Goal: Manage account settings

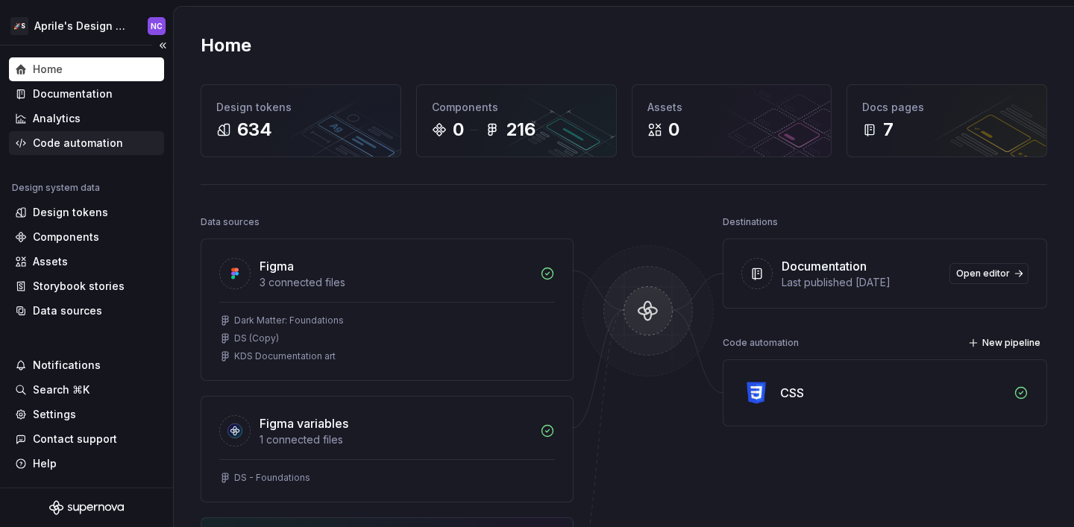
click at [72, 142] on div "Code automation" at bounding box center [78, 143] width 90 height 15
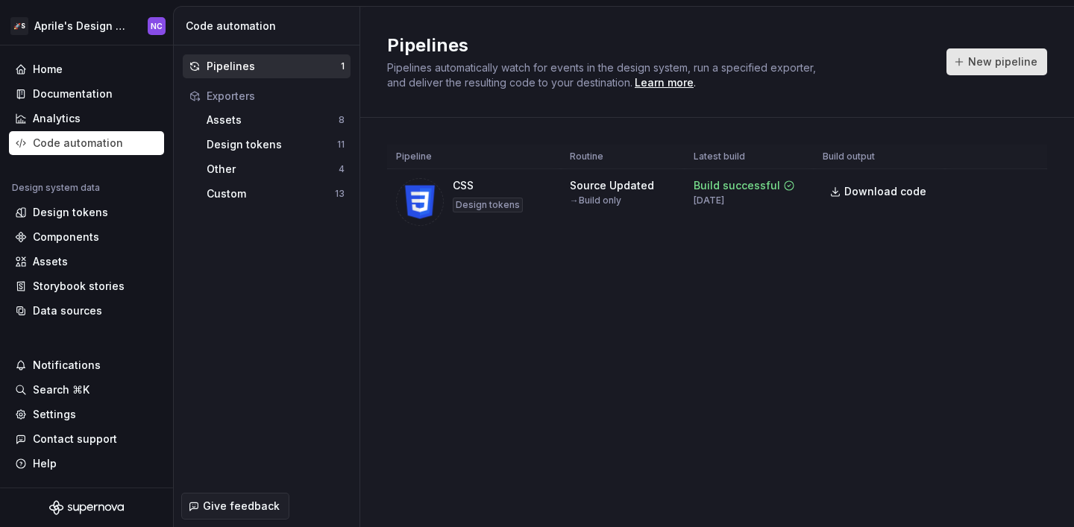
click at [989, 67] on span "New pipeline" at bounding box center [1002, 61] width 69 height 15
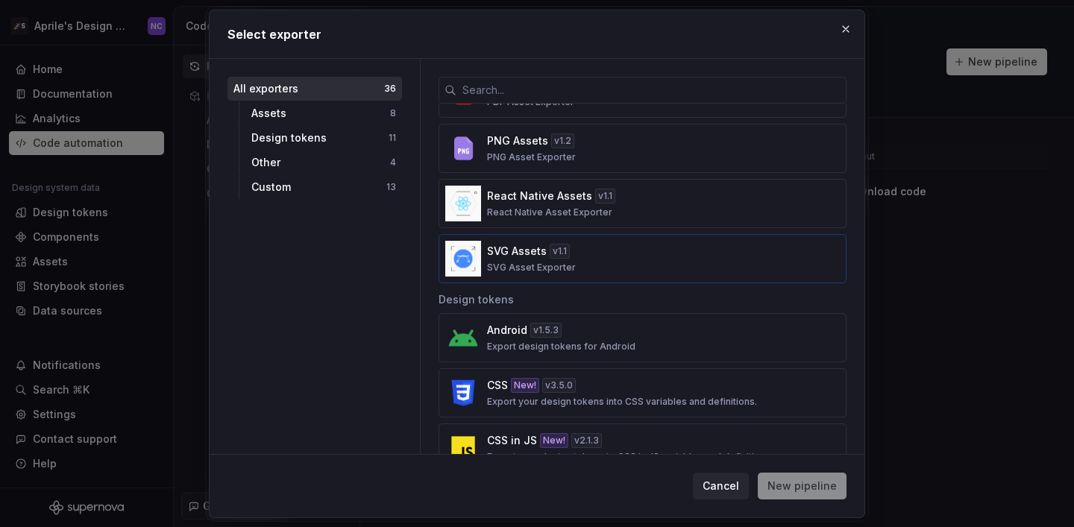
scroll to position [284, 0]
click at [622, 332] on div "Android v 1.5.3 Export design tokens for Android" at bounding box center [638, 340] width 302 height 30
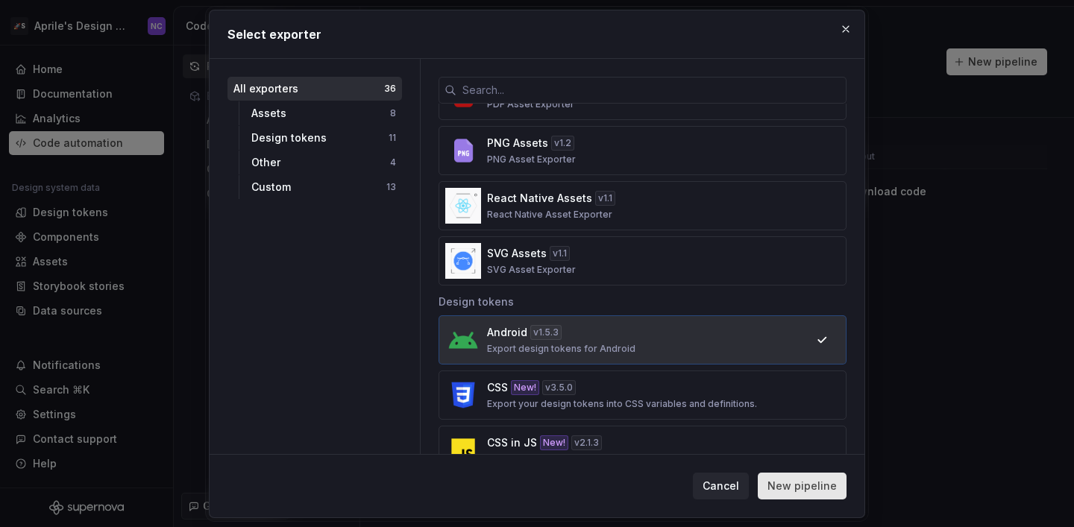
click at [803, 486] on span "New pipeline" at bounding box center [802, 486] width 69 height 15
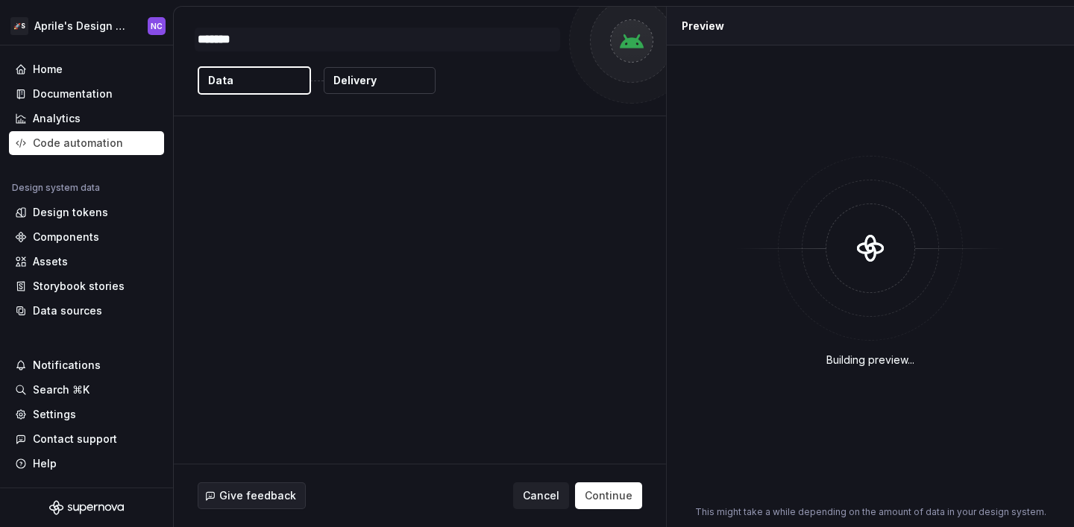
type textarea "*"
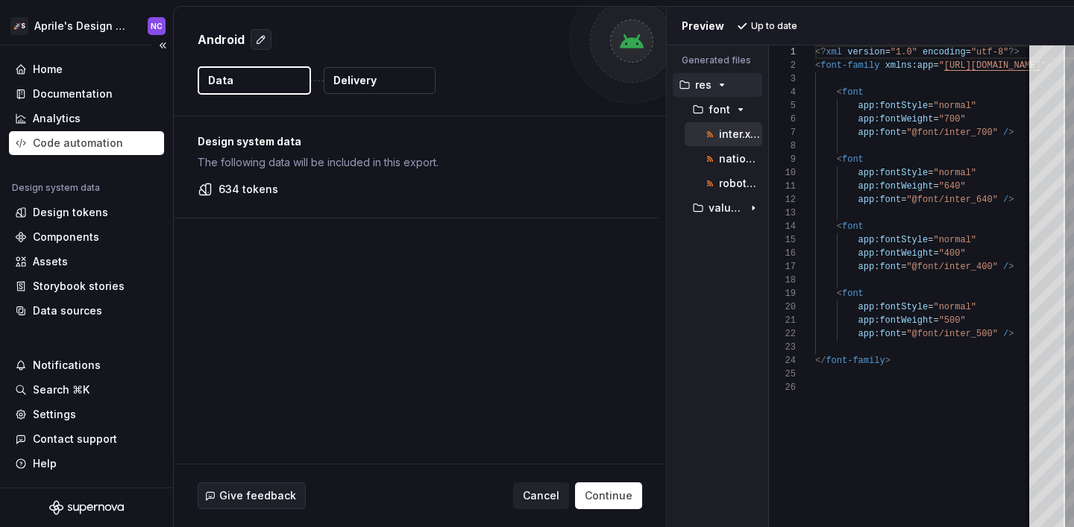
click at [57, 134] on div "Code automation" at bounding box center [86, 143] width 155 height 24
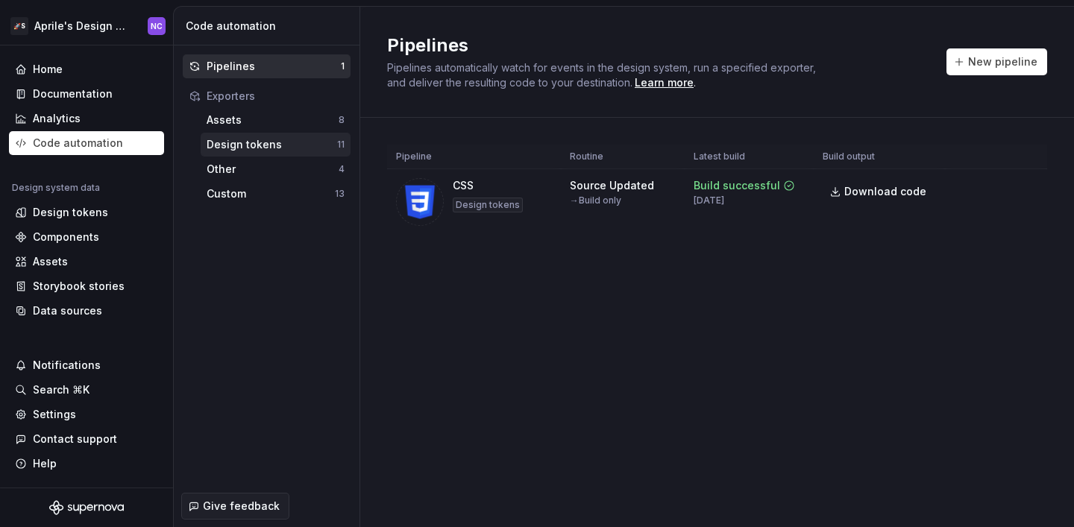
click at [278, 133] on div "Design tokens 11" at bounding box center [276, 145] width 150 height 24
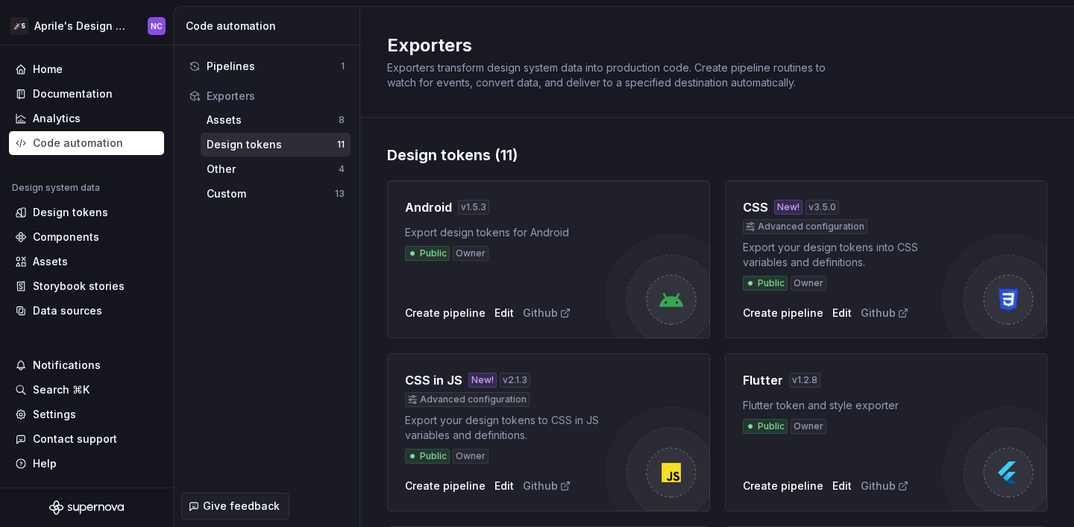
click at [278, 143] on div "Design tokens" at bounding box center [272, 144] width 131 height 15
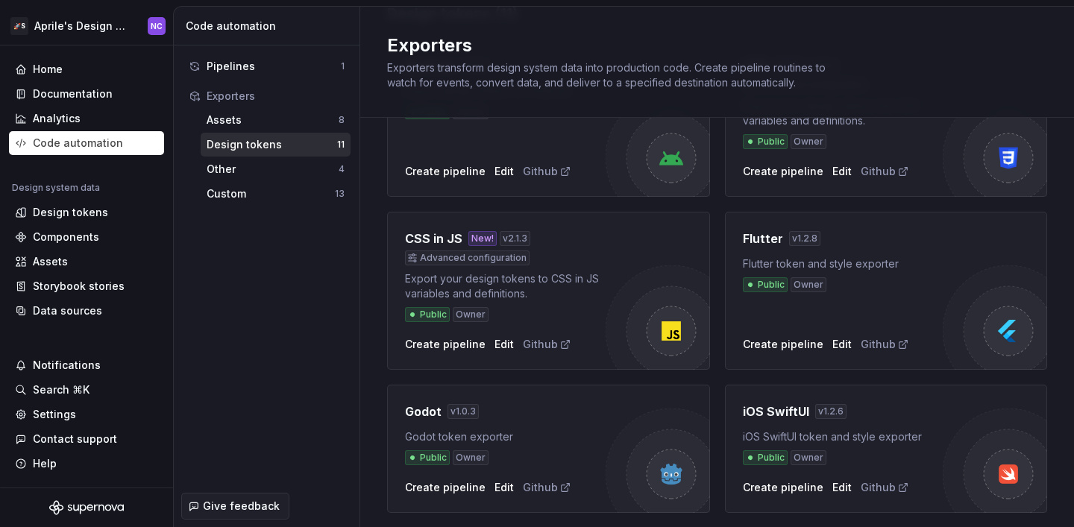
scroll to position [141, 0]
drag, startPoint x: 463, startPoint y: 236, endPoint x: 386, endPoint y: 236, distance: 76.1
click at [387, 236] on div "CSS in JS New! v 2.1.3 Advanced configuration Export your design tokens to CSS …" at bounding box center [548, 292] width 323 height 158
copy h4 "CSS in JS"
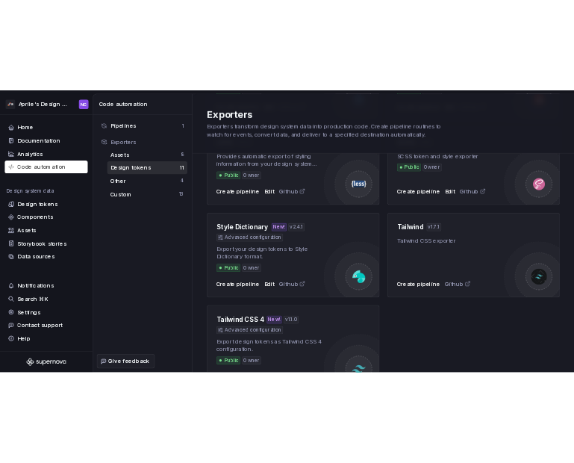
scroll to position [602, 0]
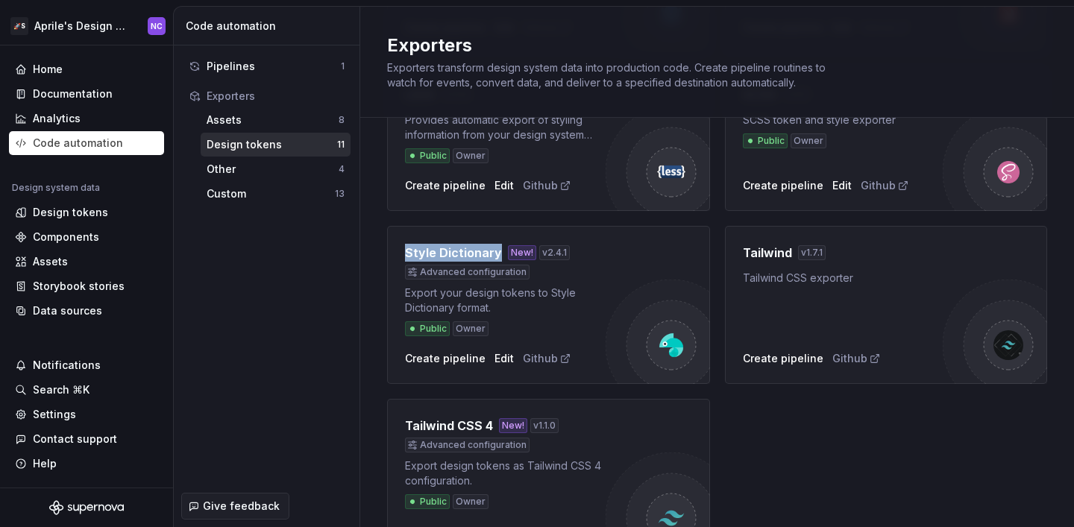
drag, startPoint x: 496, startPoint y: 254, endPoint x: 381, endPoint y: 248, distance: 115.0
click at [381, 248] on div "Design tokens (11) Android v 1.5.3 Export design tokens for Android Public Owne…" at bounding box center [717, 65] width 714 height 1098
copy h4 "Style Dictionary"
drag, startPoint x: 492, startPoint y: 427, endPoint x: 390, endPoint y: 422, distance: 101.6
click at [390, 422] on div "Tailwind CSS 4 New! v 1.1.0 Advanced configuration Export design tokens as Tail…" at bounding box center [548, 478] width 323 height 158
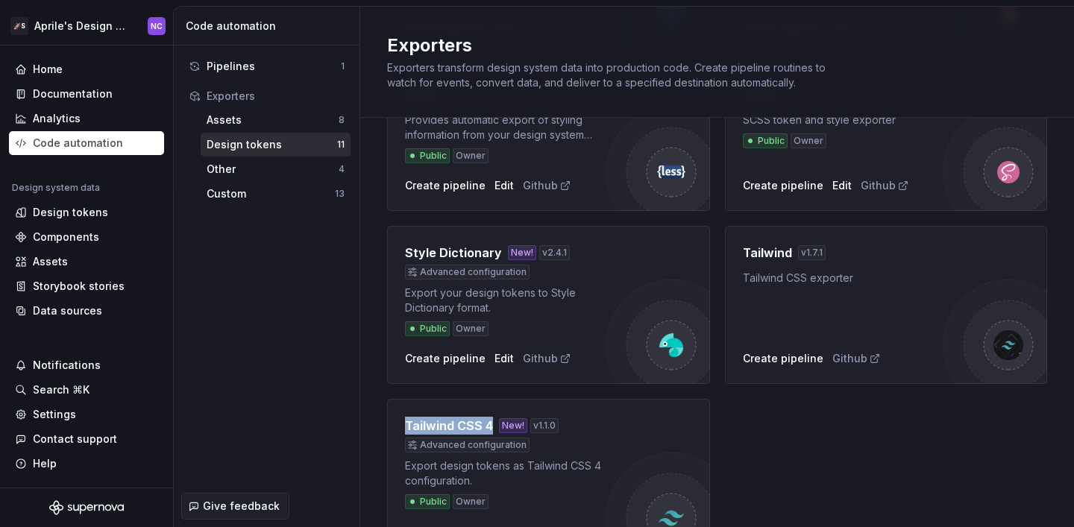
copy h4 "Tailwind CSS 4"
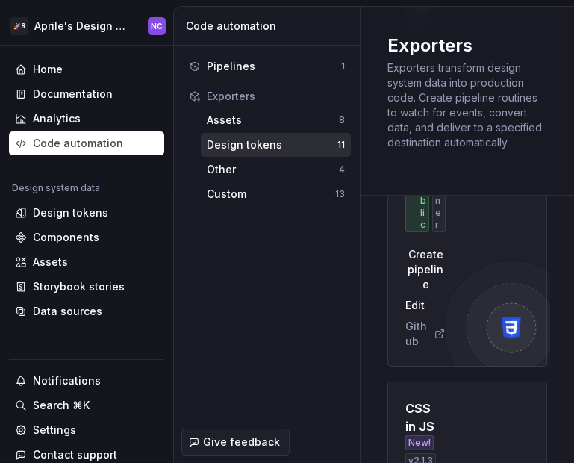
scroll to position [1814, 0]
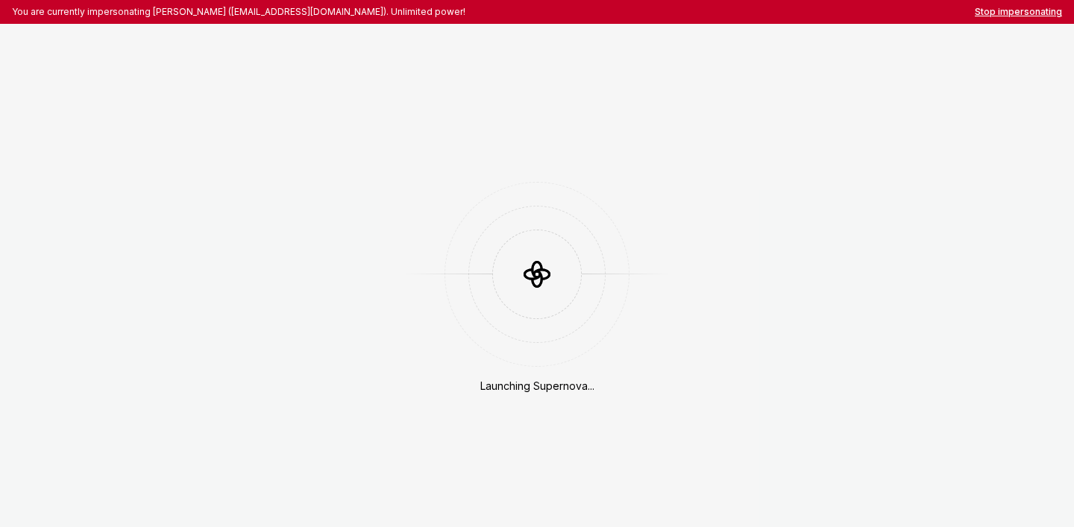
click at [573, 11] on button "Stop impersonating" at bounding box center [1018, 12] width 87 height 12
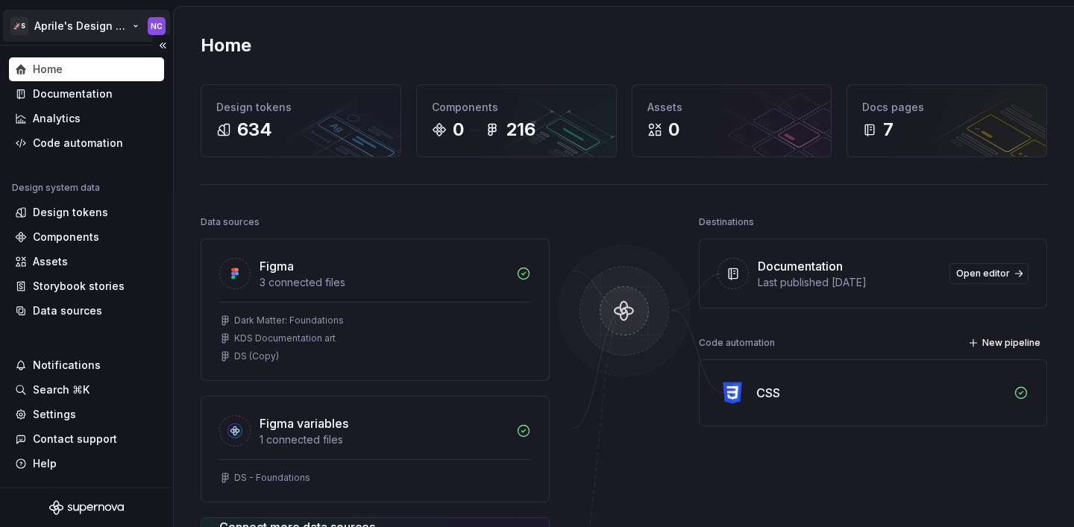
click at [105, 25] on html "🚀S Aprile's Design System NC Home Documentation Analytics Code automation Desig…" at bounding box center [537, 263] width 1074 height 527
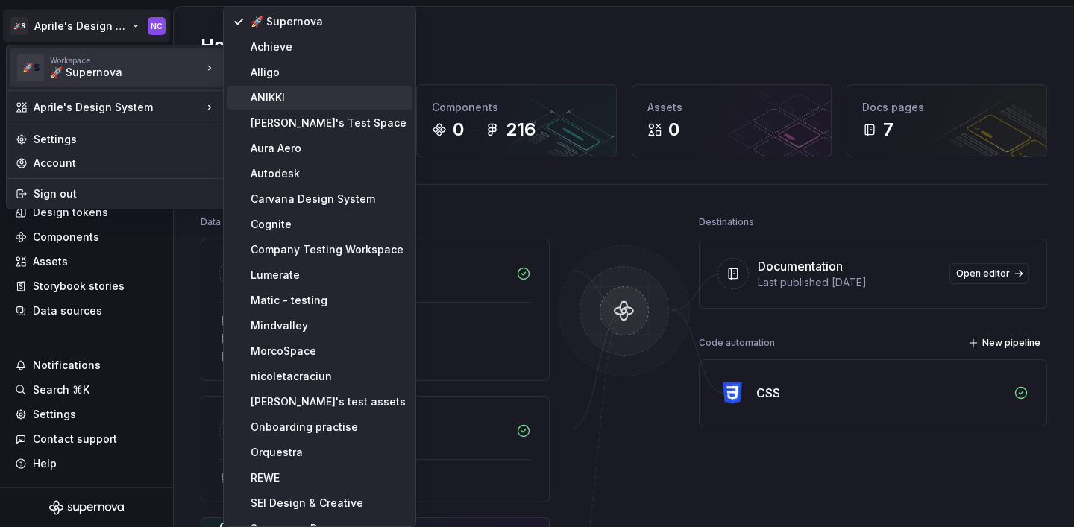
click at [280, 105] on div "ANIKKI" at bounding box center [320, 98] width 186 height 24
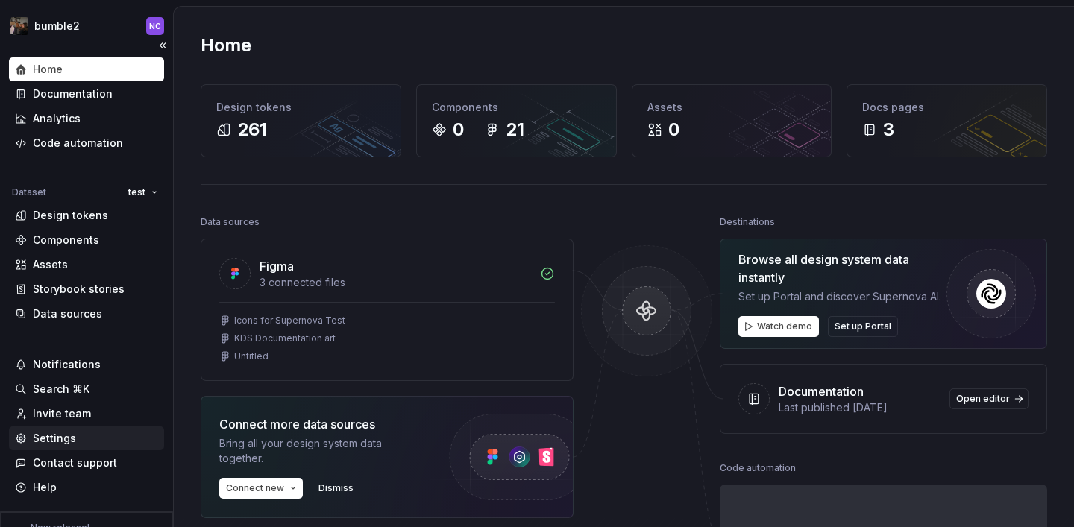
click at [48, 436] on div "Settings" at bounding box center [54, 438] width 43 height 15
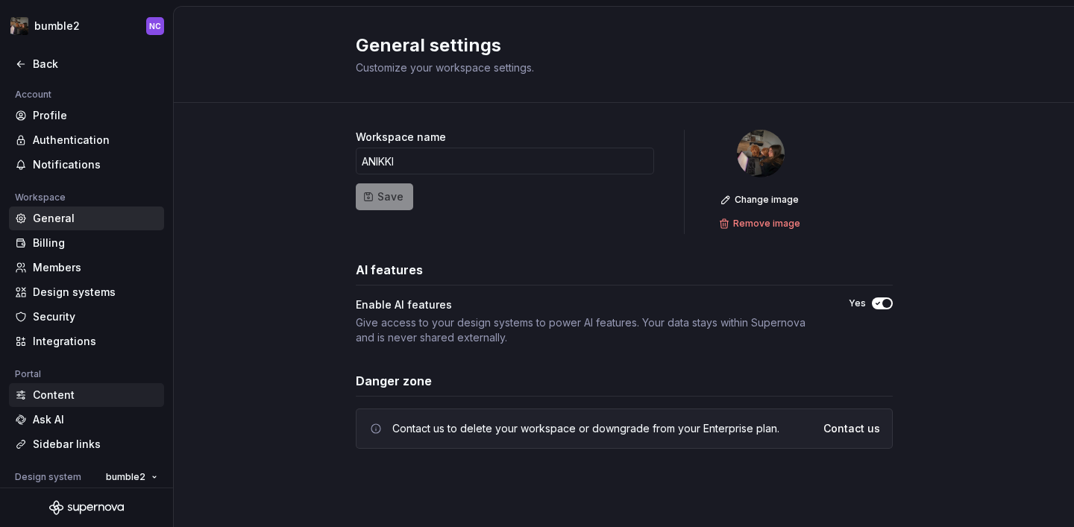
scroll to position [34, 0]
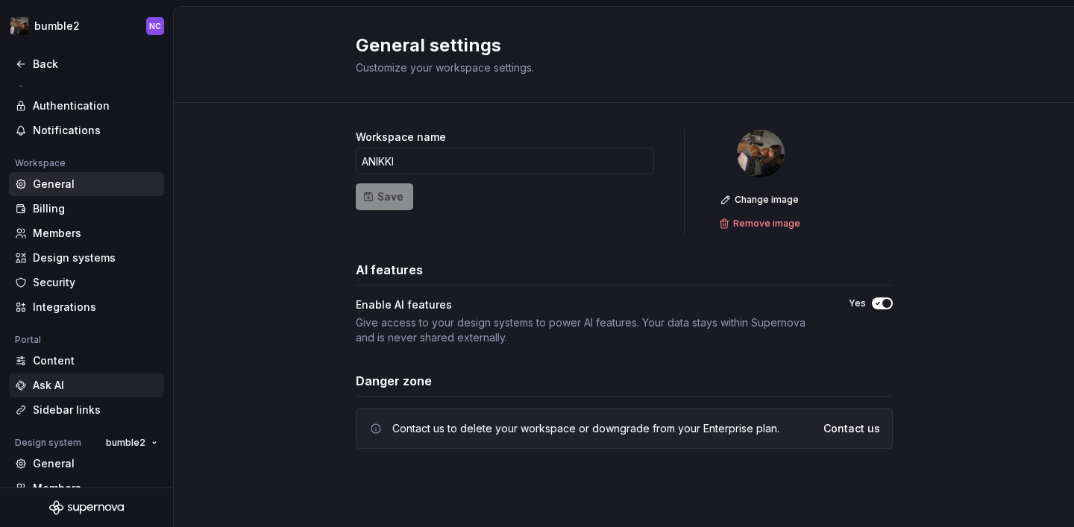
click at [77, 383] on div "Ask AI" at bounding box center [95, 385] width 125 height 15
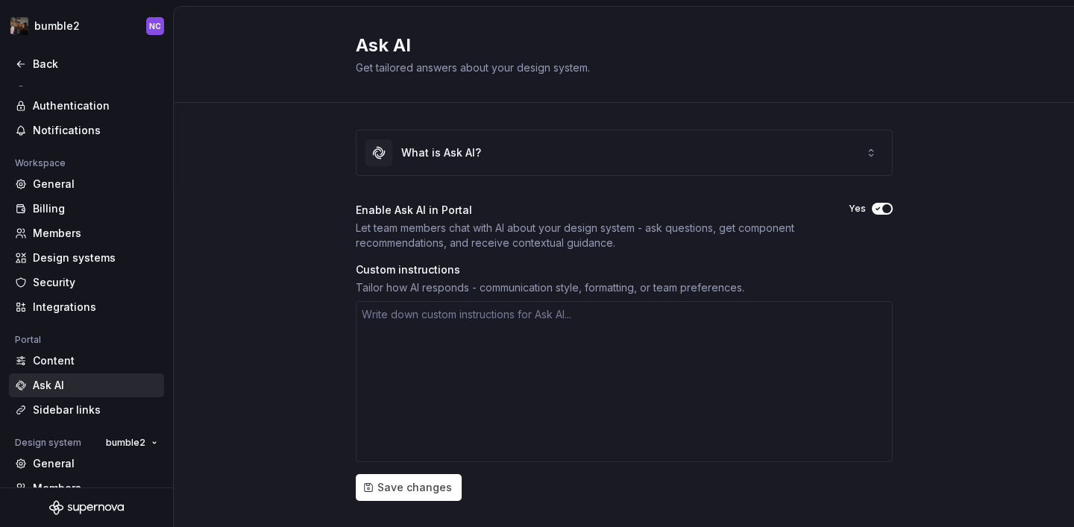
click at [886, 205] on span "button" at bounding box center [887, 208] width 9 height 9
click at [432, 489] on span "Save changes" at bounding box center [415, 487] width 75 height 15
click at [881, 212] on icon "button" at bounding box center [878, 208] width 12 height 9
click at [438, 493] on span "Save changes" at bounding box center [415, 487] width 75 height 15
click at [119, 362] on div "Content" at bounding box center [95, 361] width 125 height 15
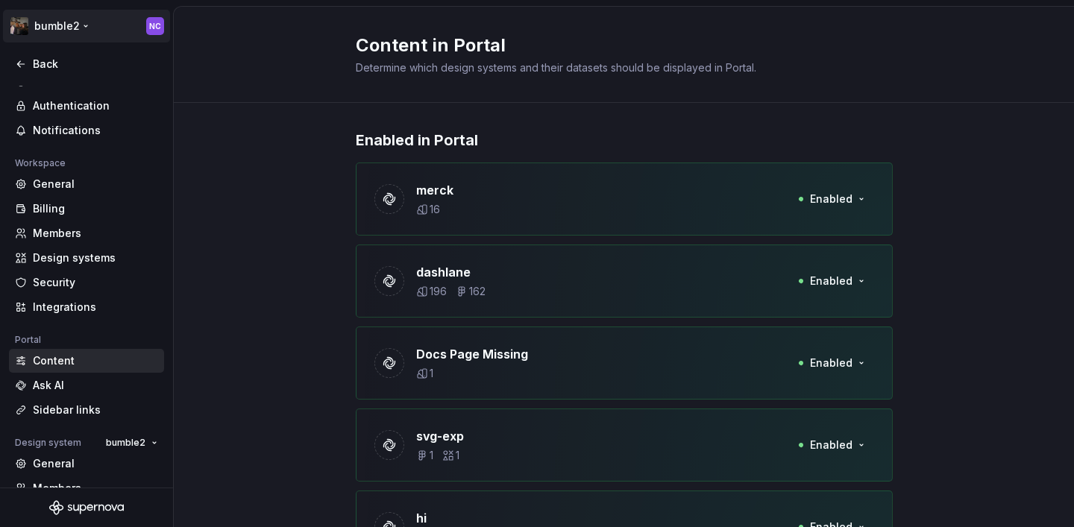
click at [85, 25] on html "bumble2 NC Back Account Profile Authentication Notifications Workspace General …" at bounding box center [537, 263] width 1074 height 527
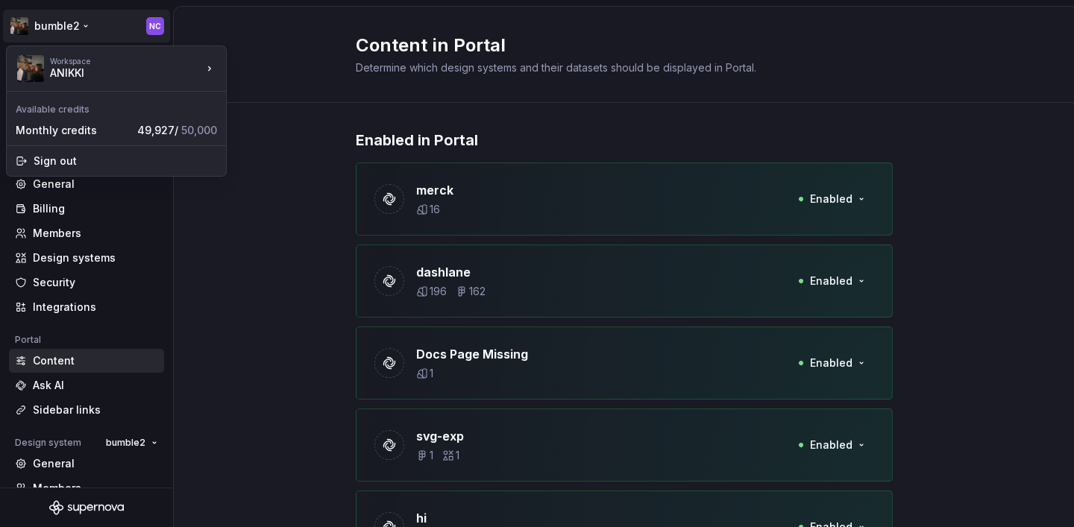
click at [282, 60] on html "bumble2 NC Back Account Profile Authentication Notifications Workspace General …" at bounding box center [537, 263] width 1074 height 527
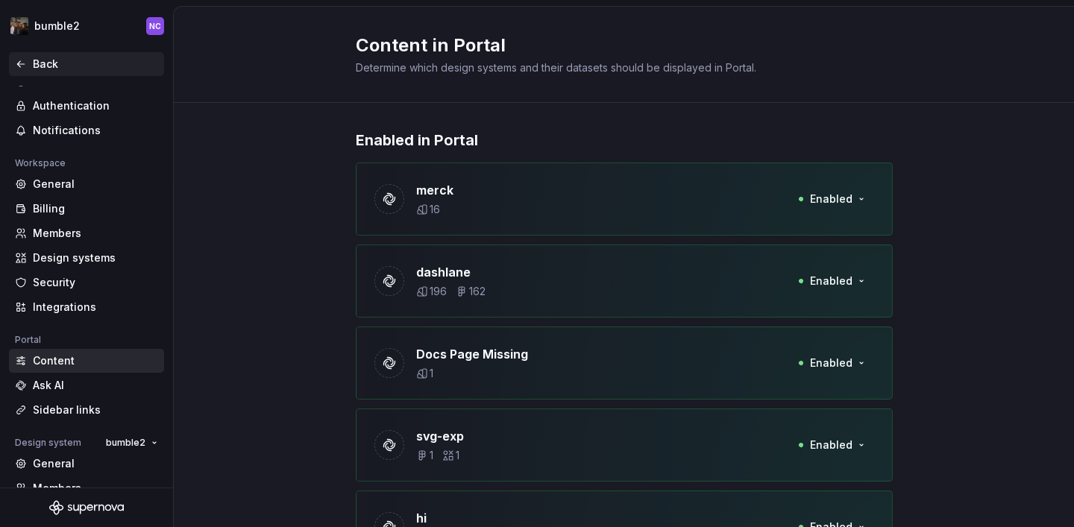
click at [67, 75] on div "Back" at bounding box center [86, 64] width 155 height 24
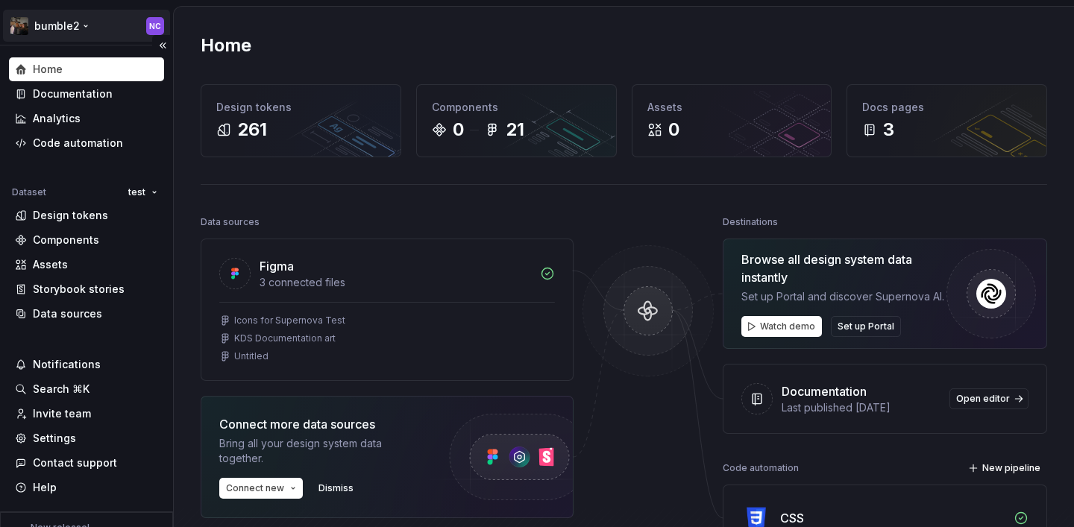
click at [66, 25] on html "bumble2 NC Home Documentation Analytics Code automation Dataset test Design tok…" at bounding box center [537, 263] width 1074 height 527
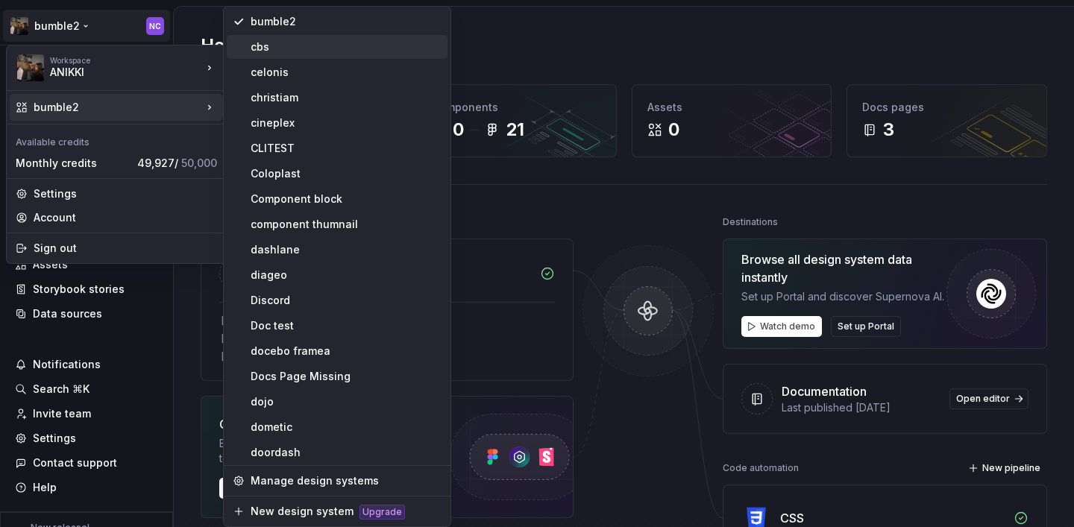
click at [260, 49] on div "cbs" at bounding box center [346, 47] width 191 height 15
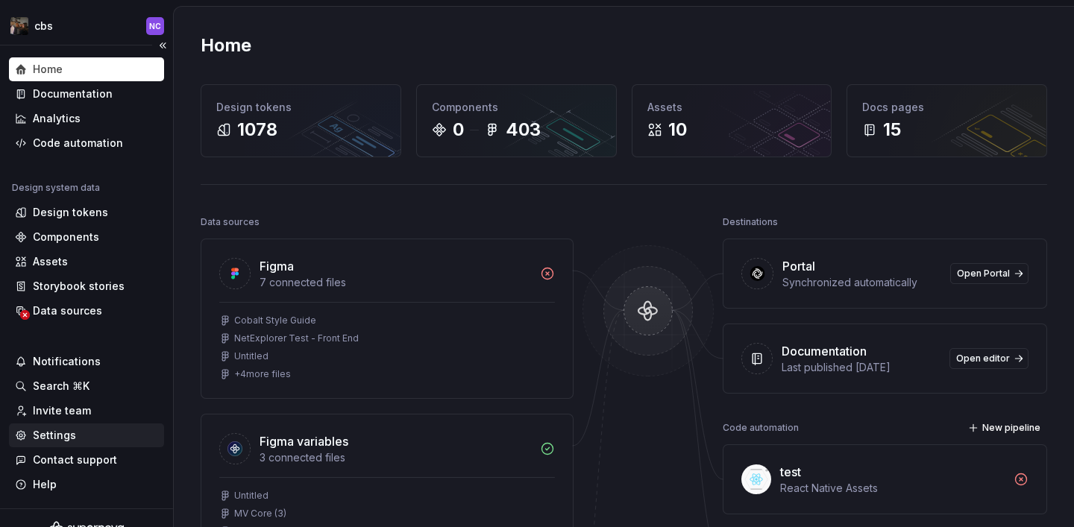
click at [75, 436] on div "Settings" at bounding box center [86, 435] width 143 height 15
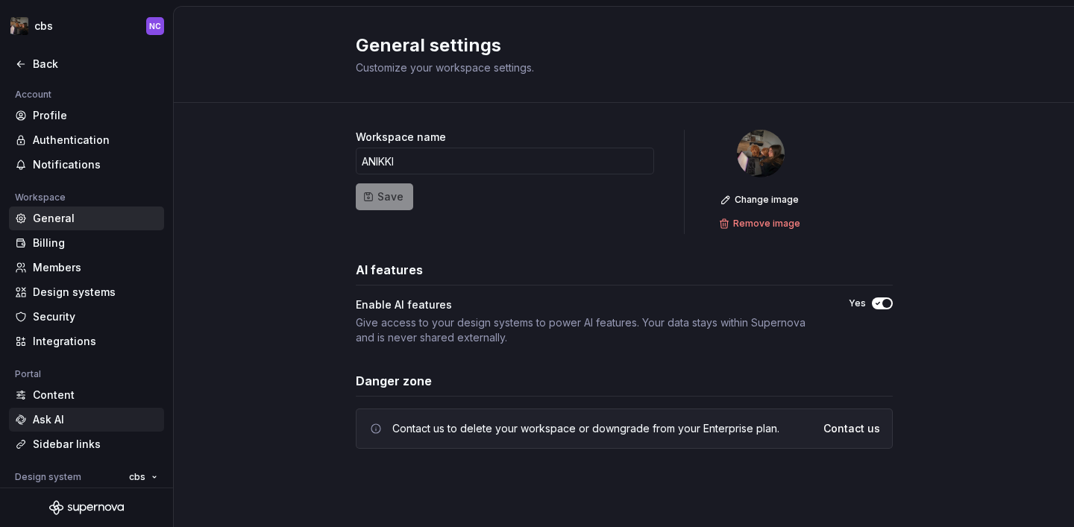
click at [69, 420] on div "Ask AI" at bounding box center [95, 420] width 125 height 15
type textarea "*"
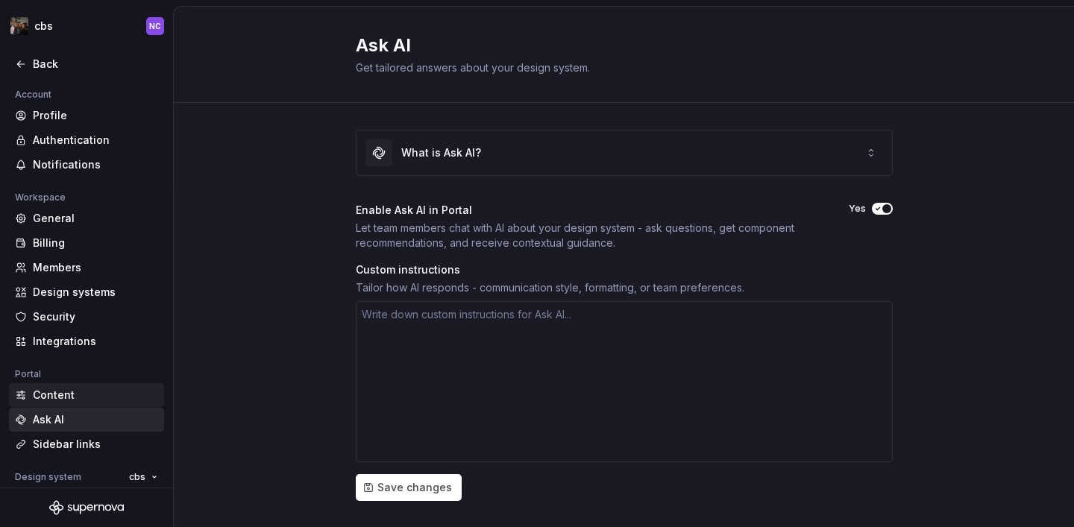
click at [79, 401] on div "Content" at bounding box center [95, 395] width 125 height 15
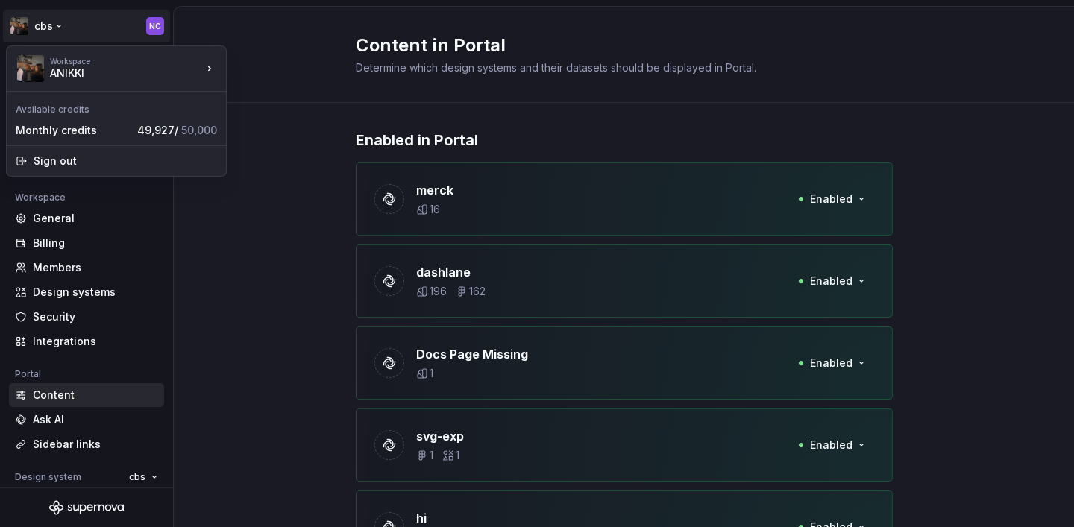
click at [60, 17] on html "cbs NC Back Account Profile Authentication Notifications Workspace General Bill…" at bounding box center [537, 263] width 1074 height 527
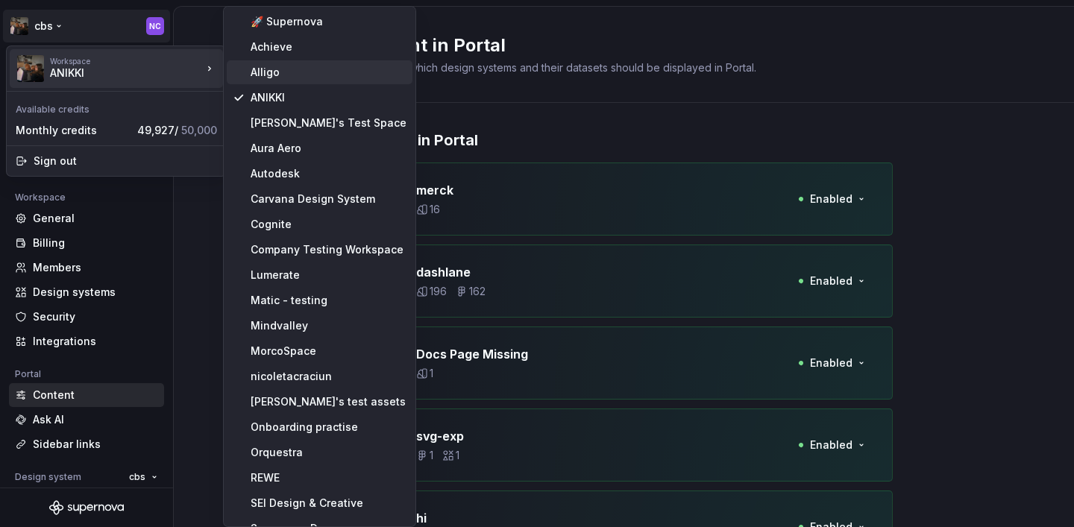
click at [277, 70] on div "Alligo" at bounding box center [329, 72] width 156 height 15
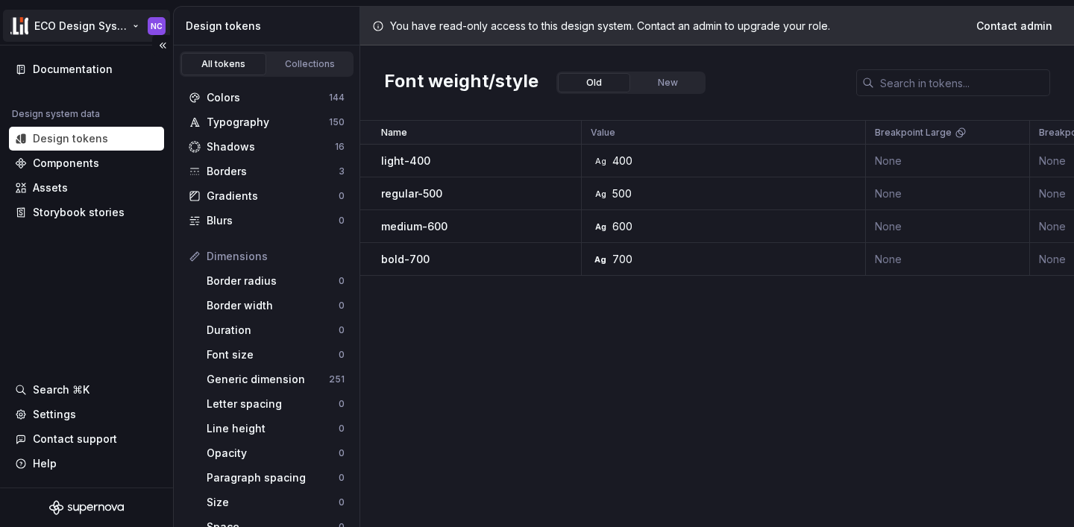
click at [75, 25] on html "ECO Design System NC Documentation Design system data Design tokens Components …" at bounding box center [537, 263] width 1074 height 527
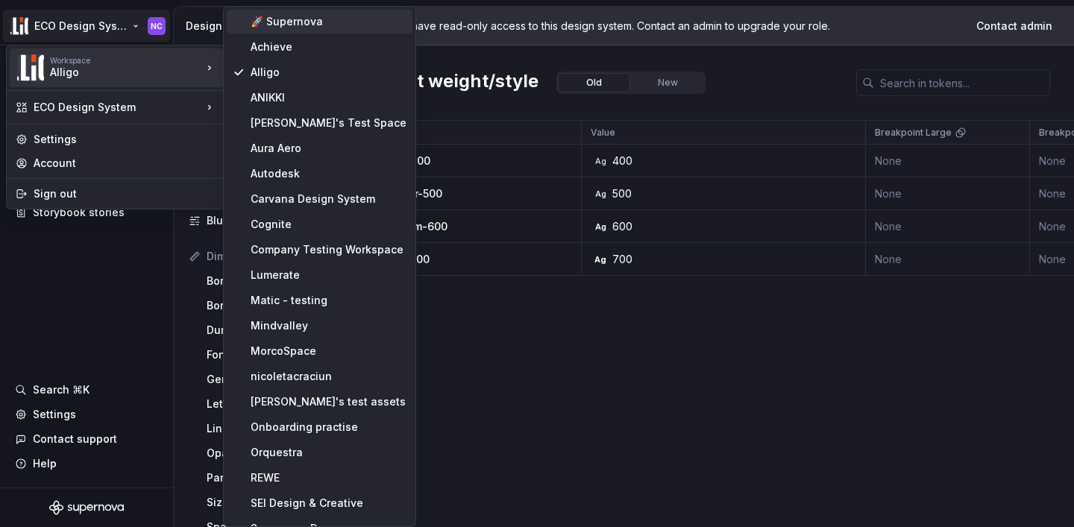
click at [260, 19] on div "🚀 Supernova" at bounding box center [329, 21] width 156 height 15
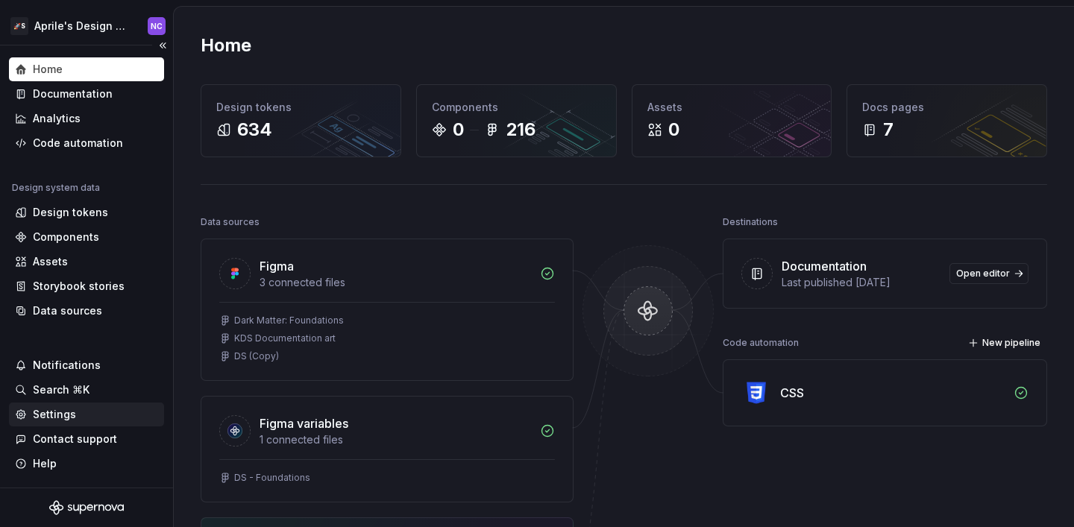
click at [83, 407] on div "Settings" at bounding box center [86, 414] width 143 height 15
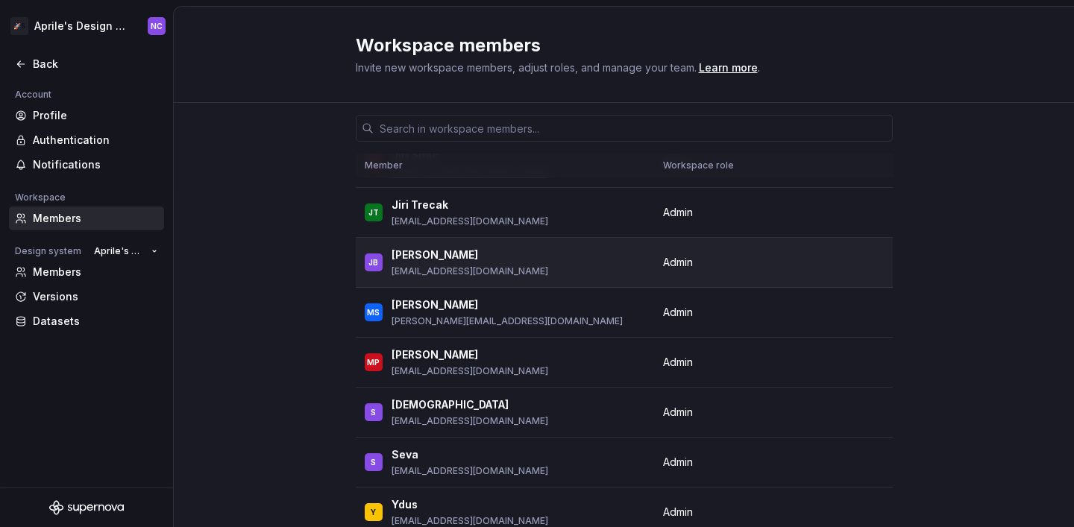
scroll to position [442, 0]
click at [470, 131] on input "text" at bounding box center [633, 128] width 519 height 27
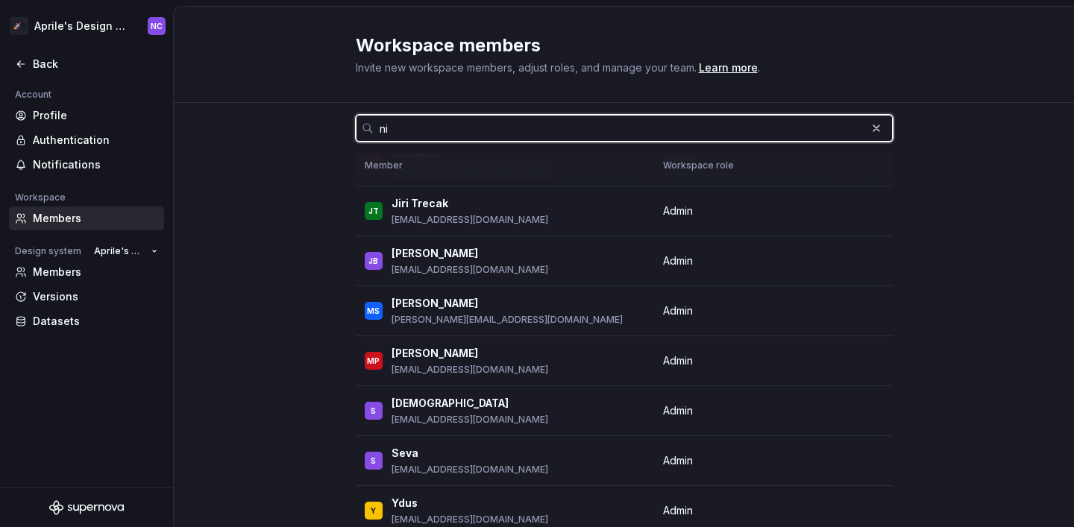
scroll to position [0, 0]
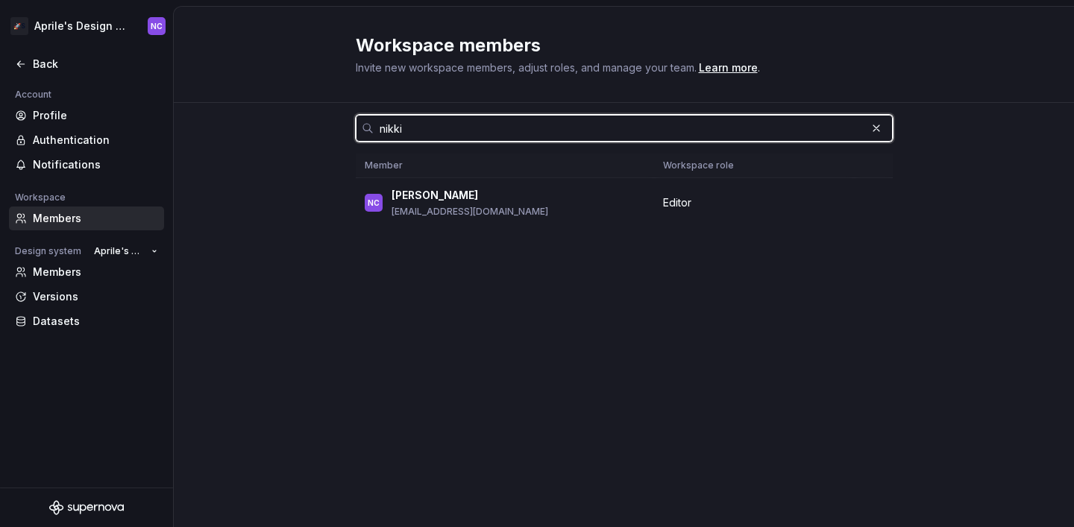
type input "nikki"
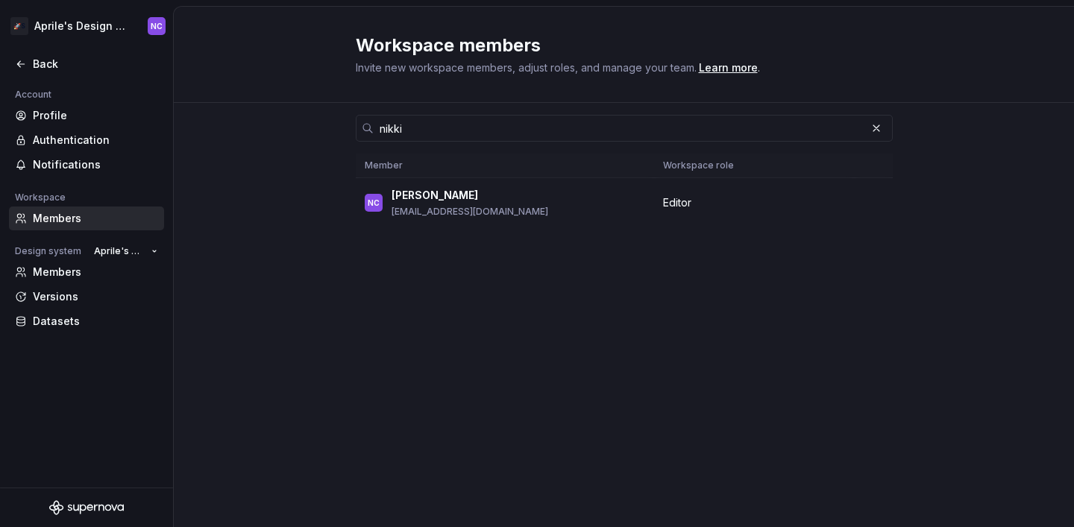
click at [710, 275] on div "nikki Member Workspace role NC Nikki Craciun nicoleta@supernova.io Editor" at bounding box center [624, 287] width 537 height 368
